Goal: Task Accomplishment & Management: Complete application form

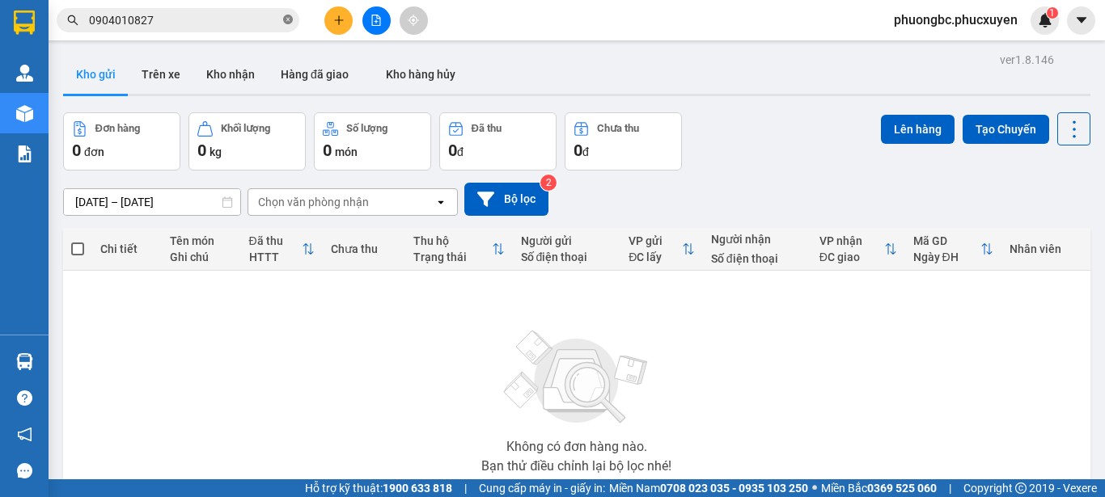
click at [285, 18] on icon "close-circle" at bounding box center [288, 20] width 10 height 10
click at [333, 21] on icon "plus" at bounding box center [338, 20] width 11 height 11
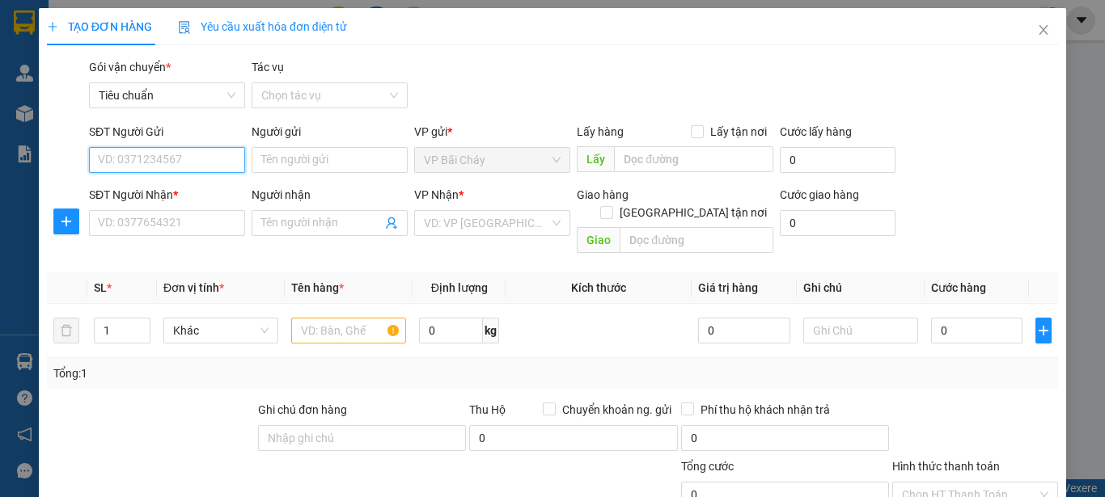
click at [161, 155] on input "SĐT Người Gửi" at bounding box center [167, 160] width 156 height 26
click at [151, 194] on div "0826268334 - [PERSON_NAME]" at bounding box center [177, 193] width 159 height 18
type input "0826268334"
type input "[PERSON_NAME]"
type input "0826268334"
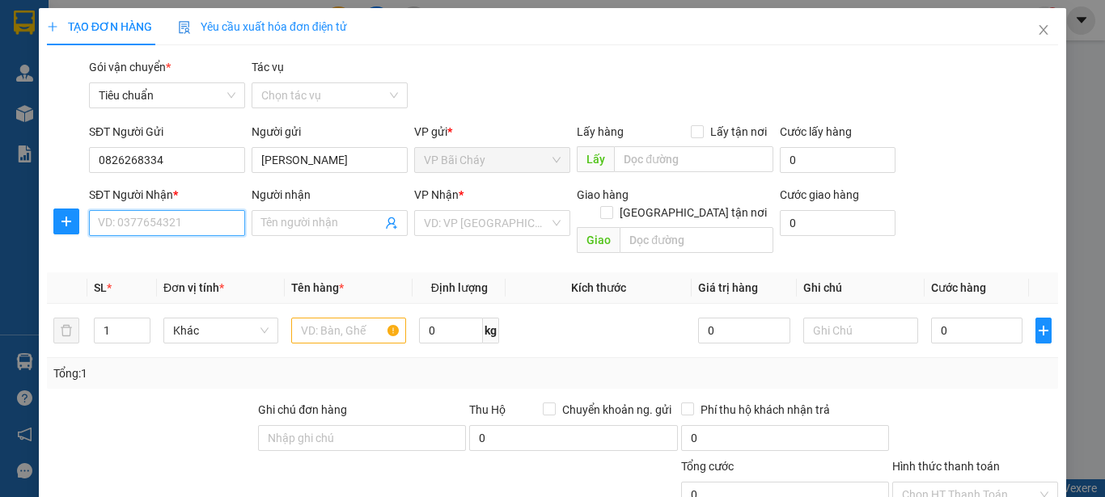
click at [140, 230] on input "SĐT Người Nhận *" at bounding box center [167, 223] width 156 height 26
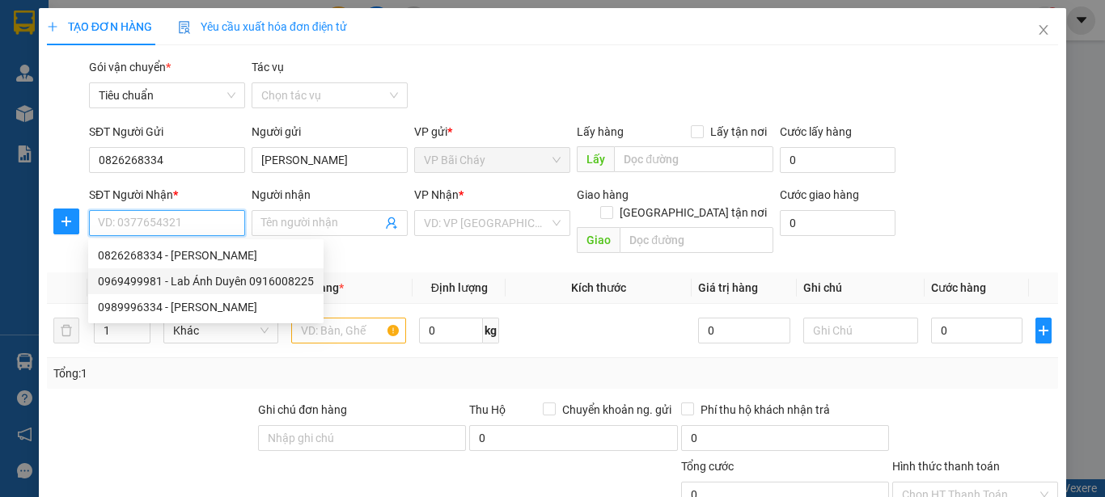
click at [212, 278] on div "0969499981 - Lab Ánh Duyên 0916008225" at bounding box center [206, 281] width 216 height 18
type input "0969499981"
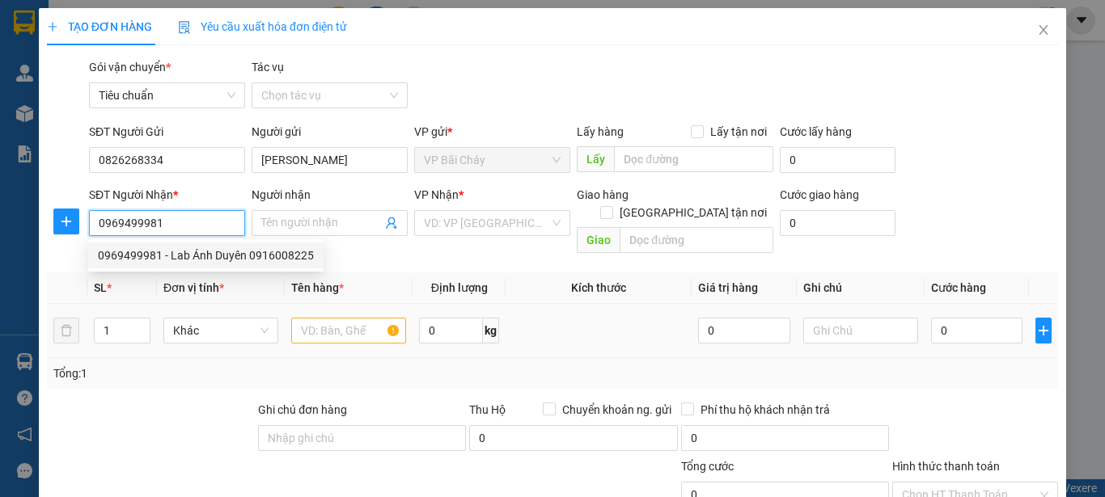
type input "Lab Ánh Duyên 0916008225"
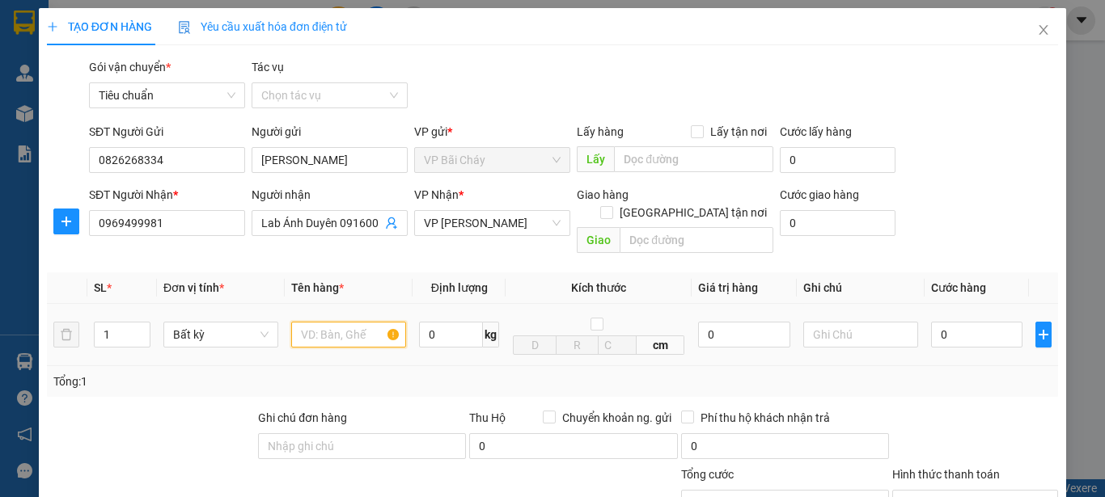
click at [332, 322] on input "text" at bounding box center [348, 335] width 115 height 26
type input "1 mẫu răng"
click at [965, 322] on input "0" at bounding box center [976, 335] width 91 height 26
type input "3"
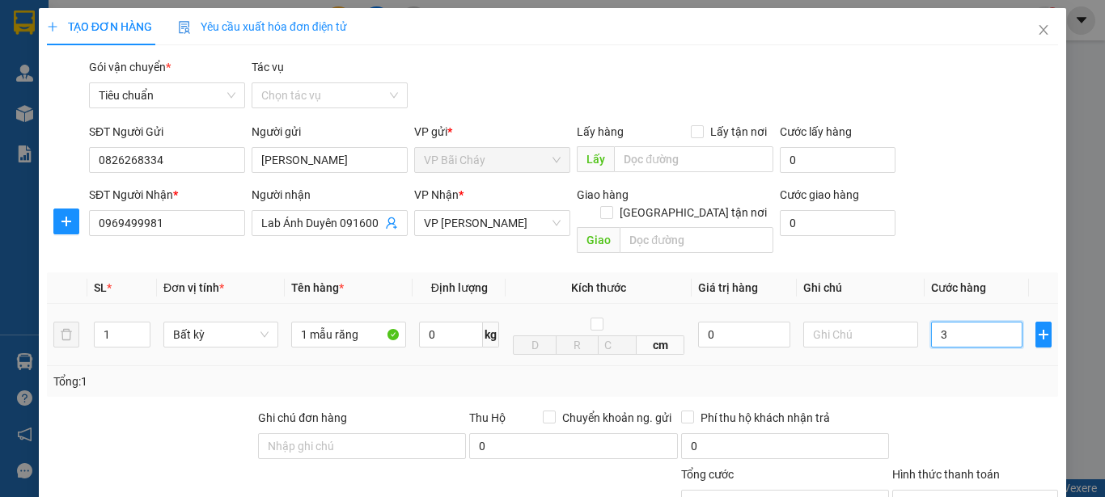
type input "3"
type input "30"
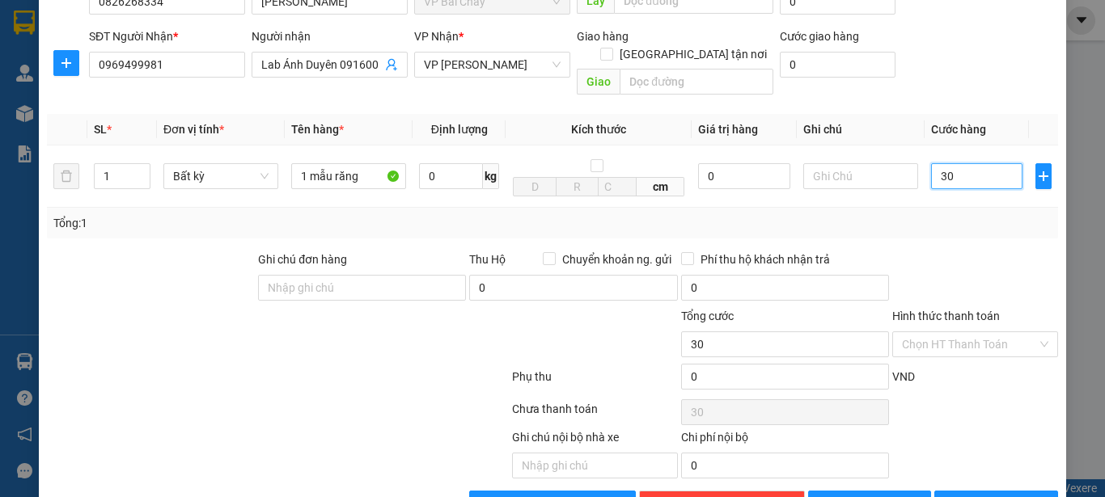
scroll to position [162, 0]
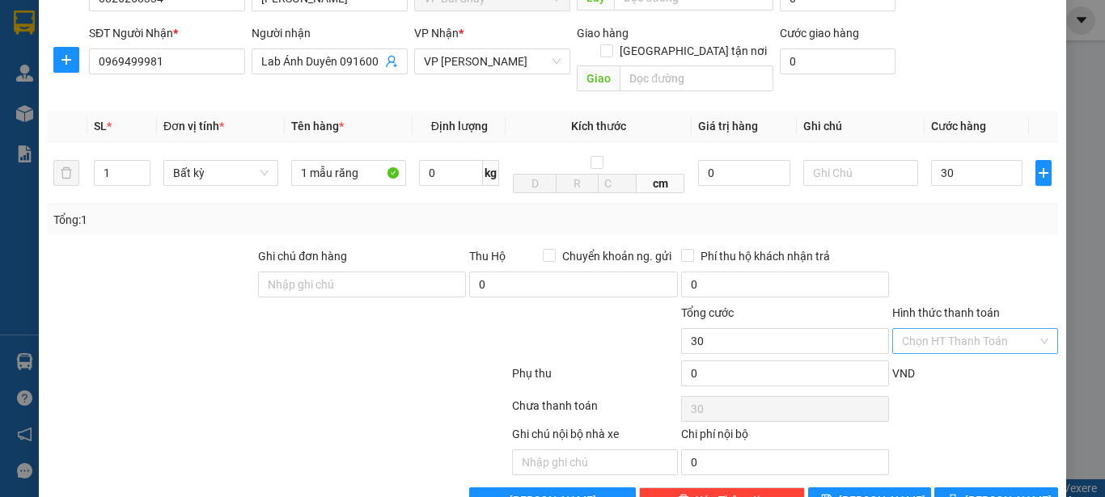
type input "30.000"
click at [935, 329] on input "Hình thức thanh toán" at bounding box center [969, 341] width 135 height 24
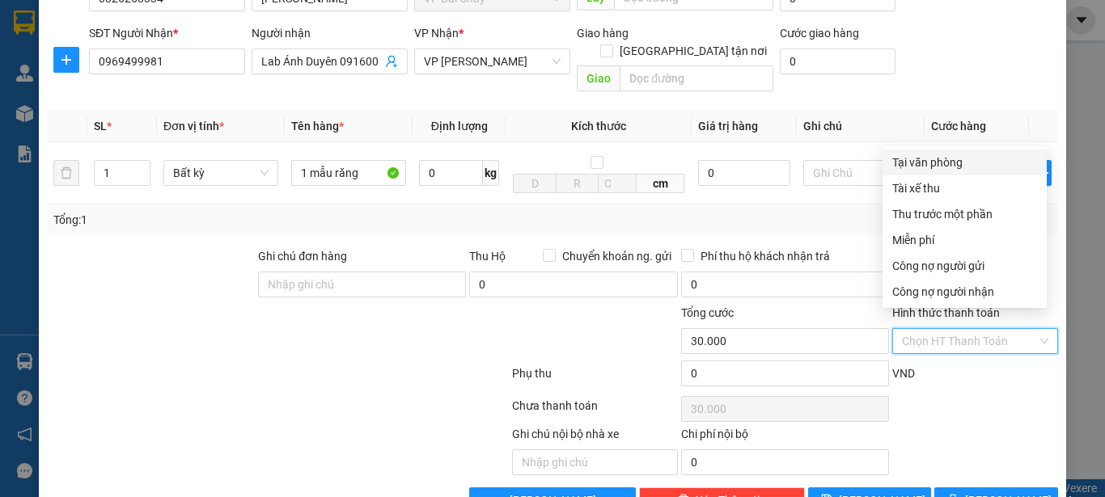
click at [931, 157] on div "Tại văn phòng" at bounding box center [964, 163] width 145 height 18
type input "0"
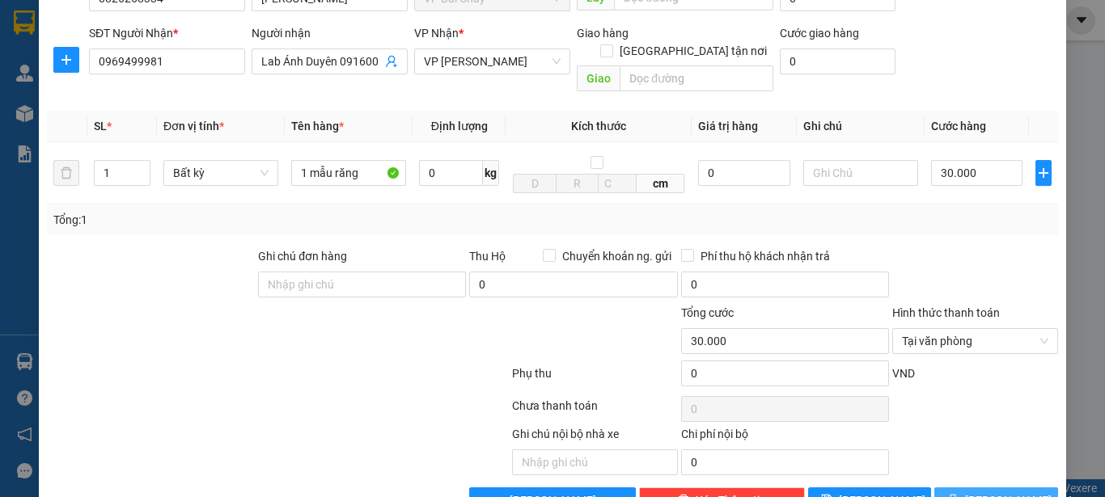
click at [982, 492] on span "[PERSON_NAME] và In" at bounding box center [1021, 501] width 113 height 18
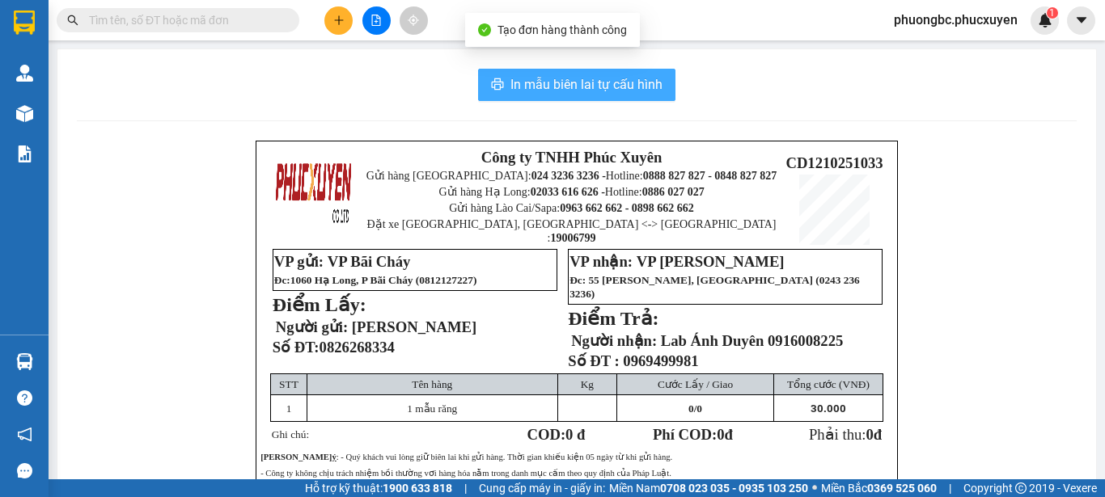
click at [572, 87] on span "In mẫu biên lai tự cấu hình" at bounding box center [586, 84] width 152 height 20
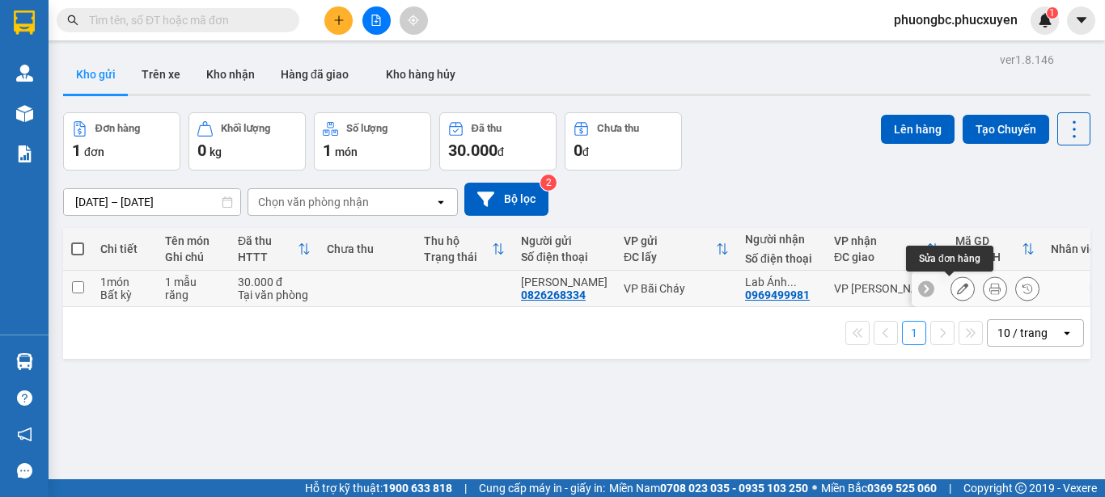
click at [957, 289] on icon at bounding box center [962, 288] width 11 height 11
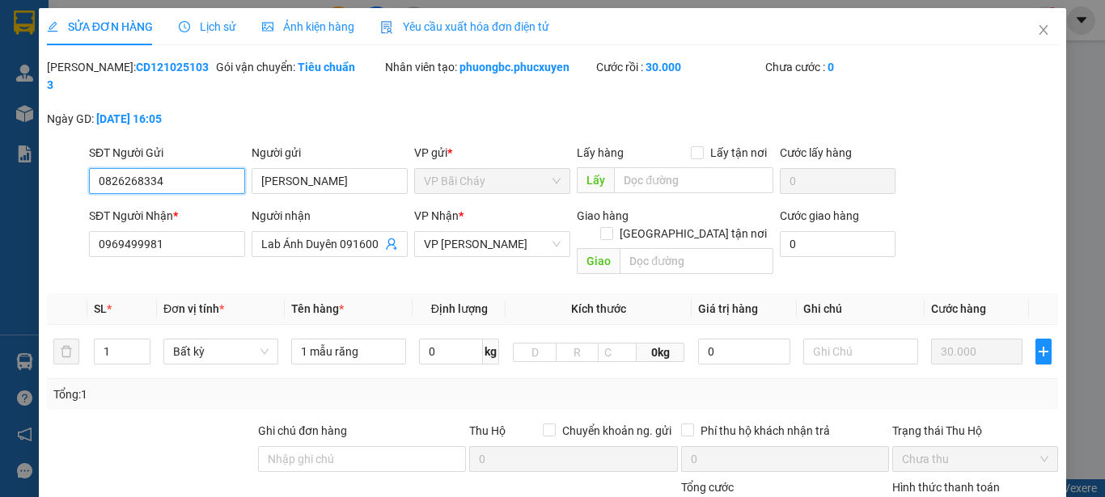
type input "0826268334"
type input "[PERSON_NAME]"
type input "0969499981"
type input "Lab Ánh Duyên 0916008225"
type input "0"
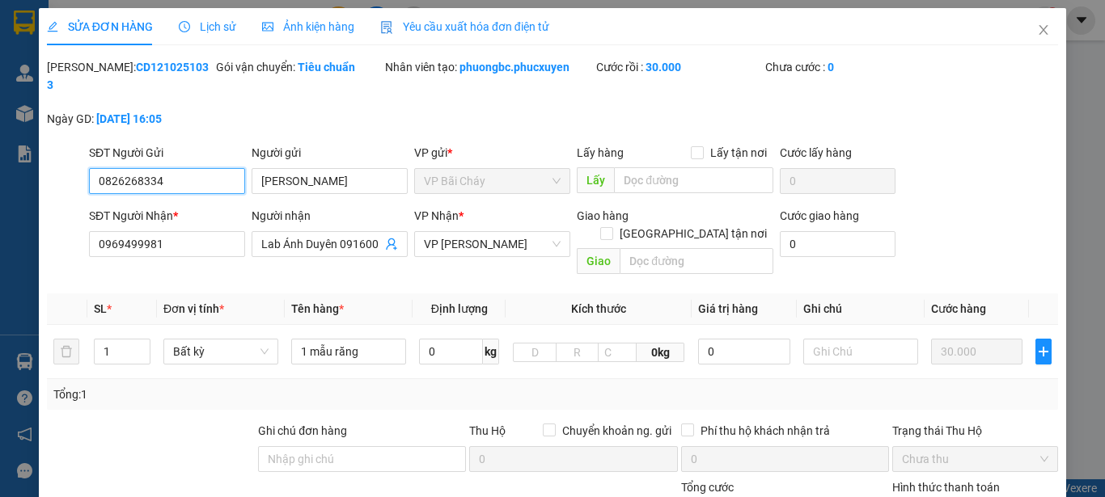
type input "30.000"
drag, startPoint x: 184, startPoint y: 67, endPoint x: 88, endPoint y: 73, distance: 96.4
click at [88, 73] on div "[PERSON_NAME]: CD1210251033" at bounding box center [130, 76] width 166 height 36
copy b "CD1210251033"
click at [1039, 28] on icon "close" at bounding box center [1043, 30] width 9 height 10
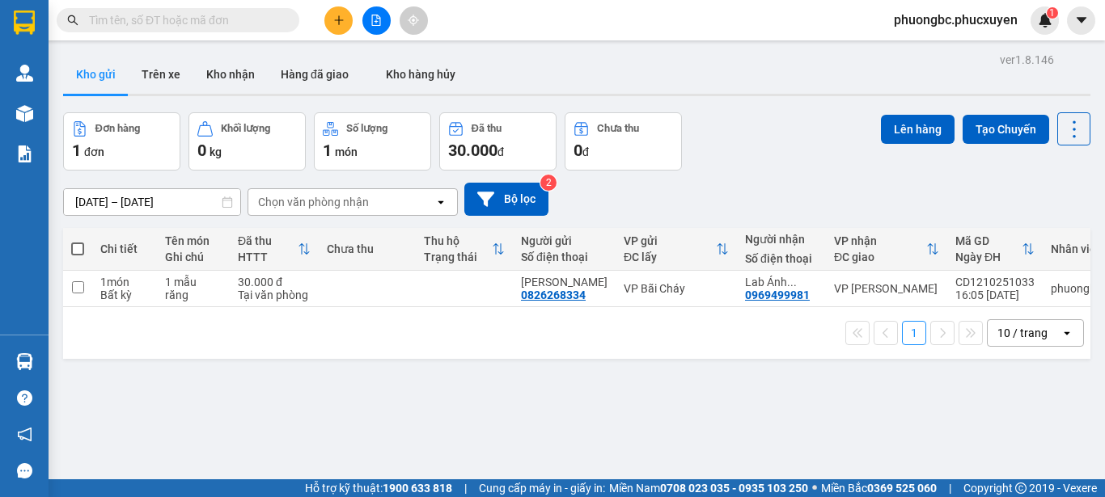
click at [398, 422] on div "ver 1.8.146 Kho gửi Trên xe Kho nhận Hàng đã giao Kho hàng hủy Đơn hàng 1 đơn K…" at bounding box center [577, 297] width 1040 height 497
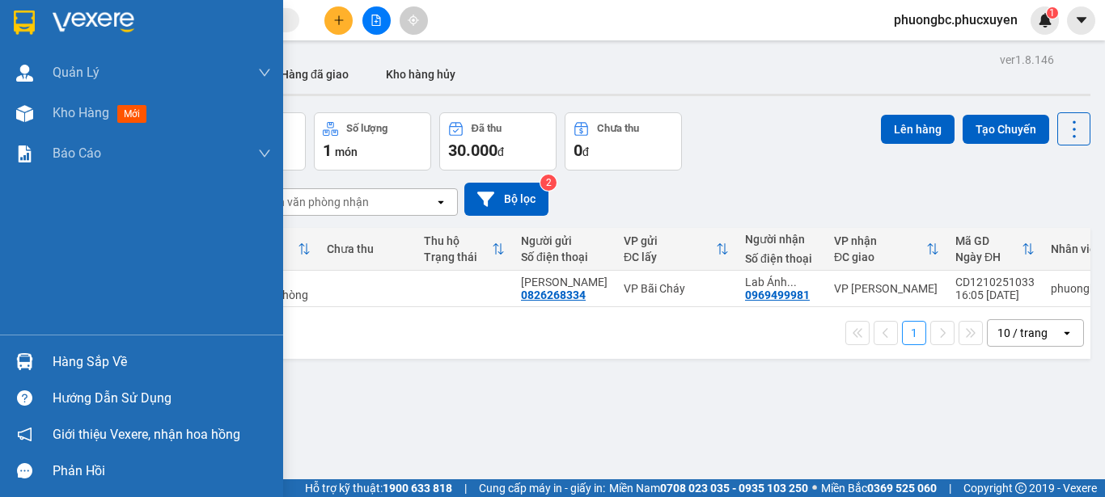
click at [86, 363] on div "Hàng sắp về" at bounding box center [162, 362] width 218 height 24
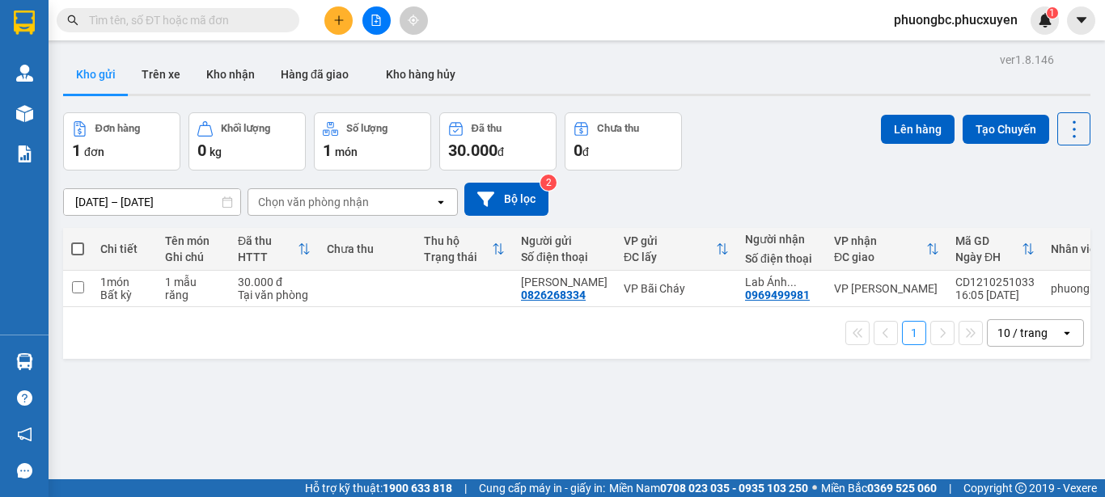
click at [898, 393] on section "Kết quả tìm kiếm ( 6 ) Bộ lọc Mã ĐH Trạng thái Món hàng Thu hộ Tổng cước Chưa c…" at bounding box center [552, 248] width 1105 height 497
